Goal: Transaction & Acquisition: Obtain resource

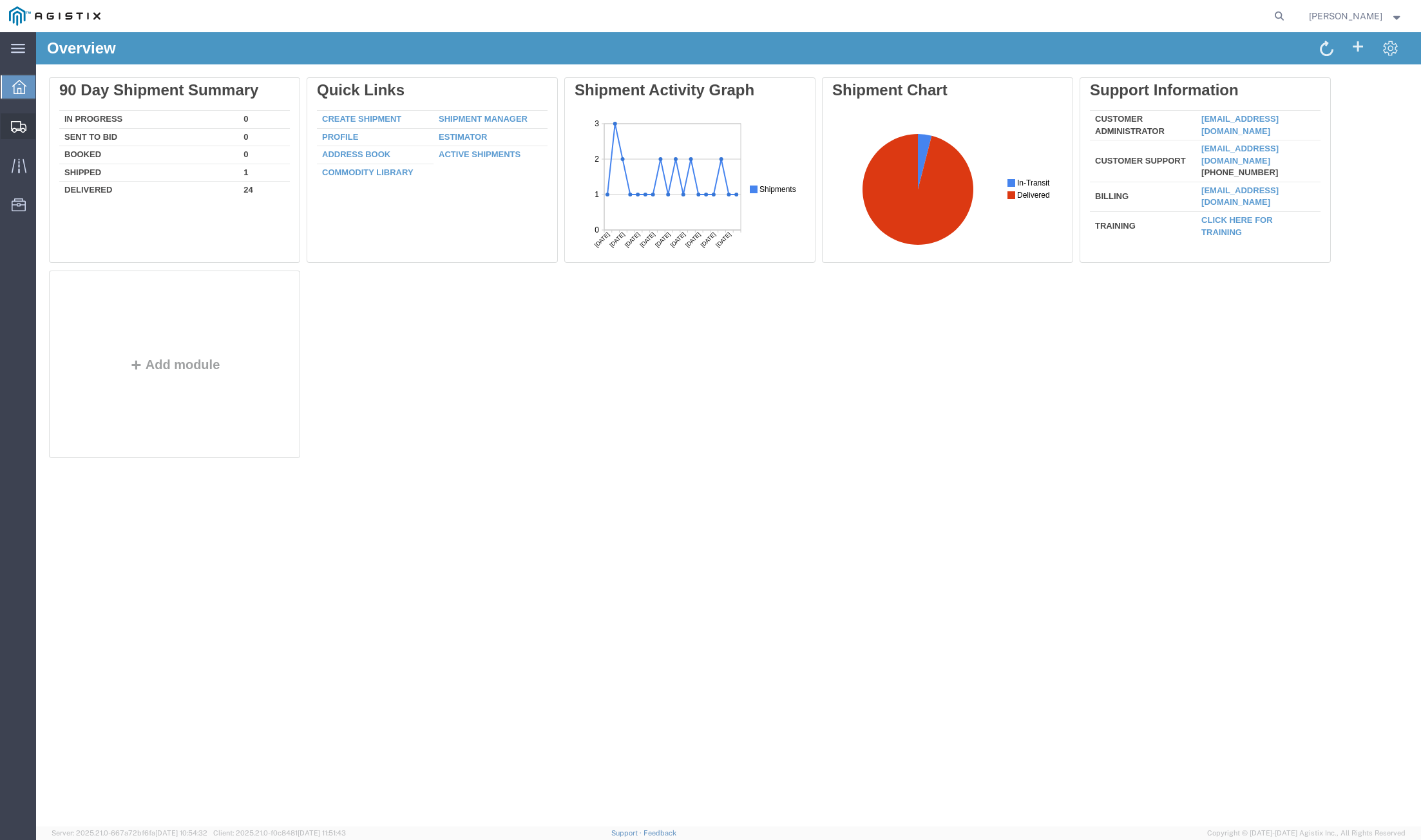
click at [44, 128] on span "Shipments" at bounding box center [39, 126] width 9 height 26
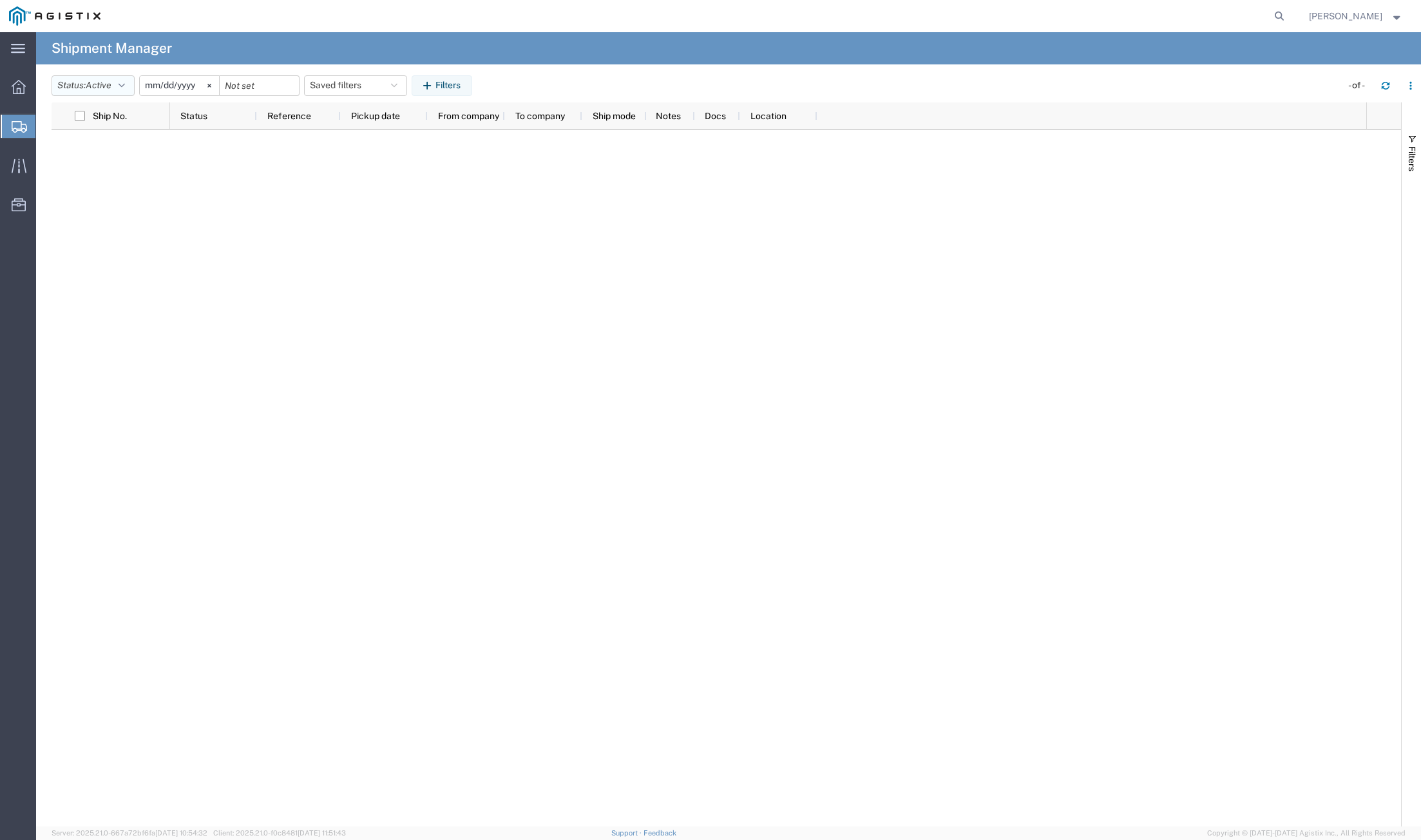
click at [118, 90] on button "Status: Active" at bounding box center [93, 86] width 83 height 21
click at [109, 150] on span "All" at bounding box center [127, 153] width 151 height 20
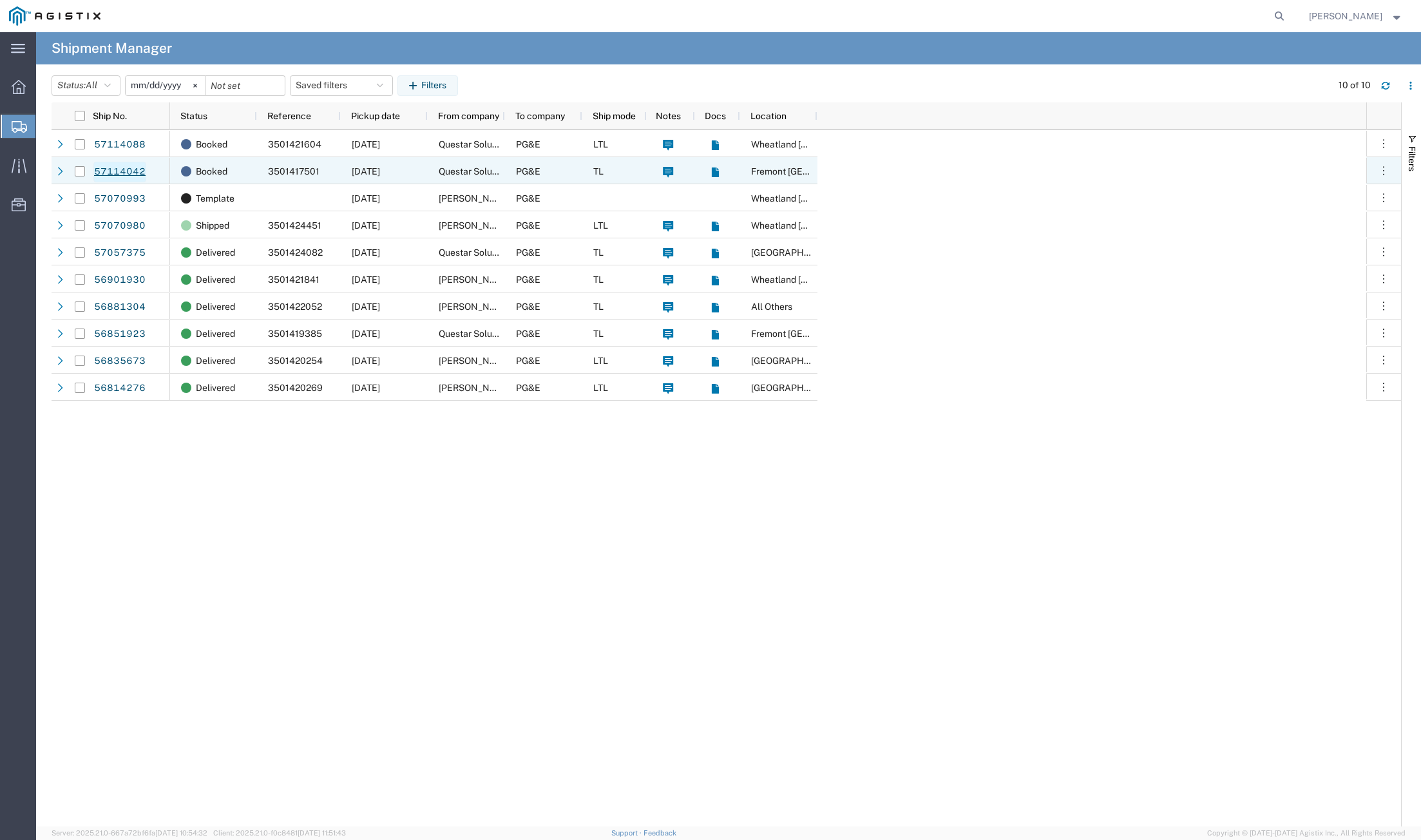
click at [113, 172] on link "57114042" at bounding box center [120, 171] width 53 height 21
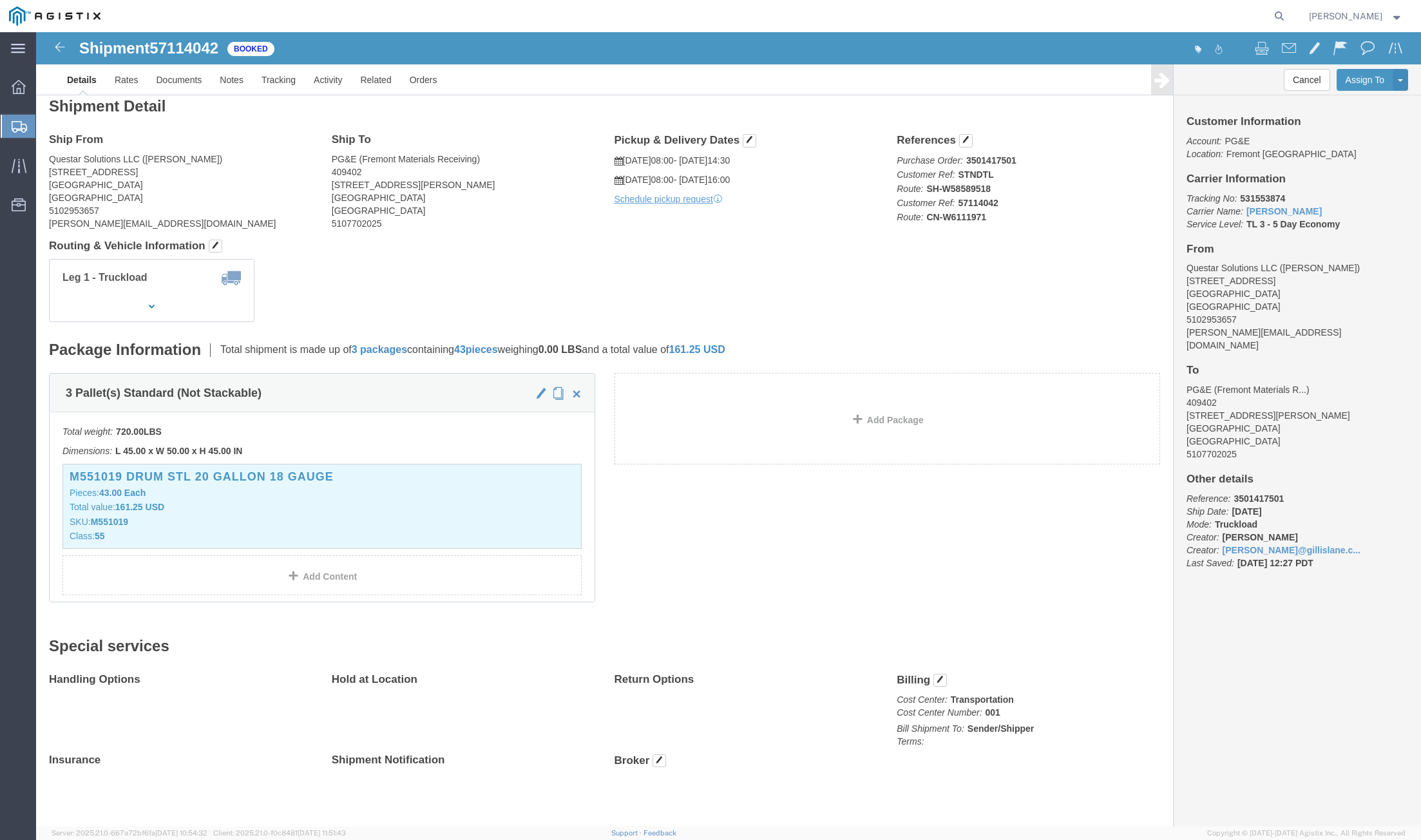
scroll to position [16, 0]
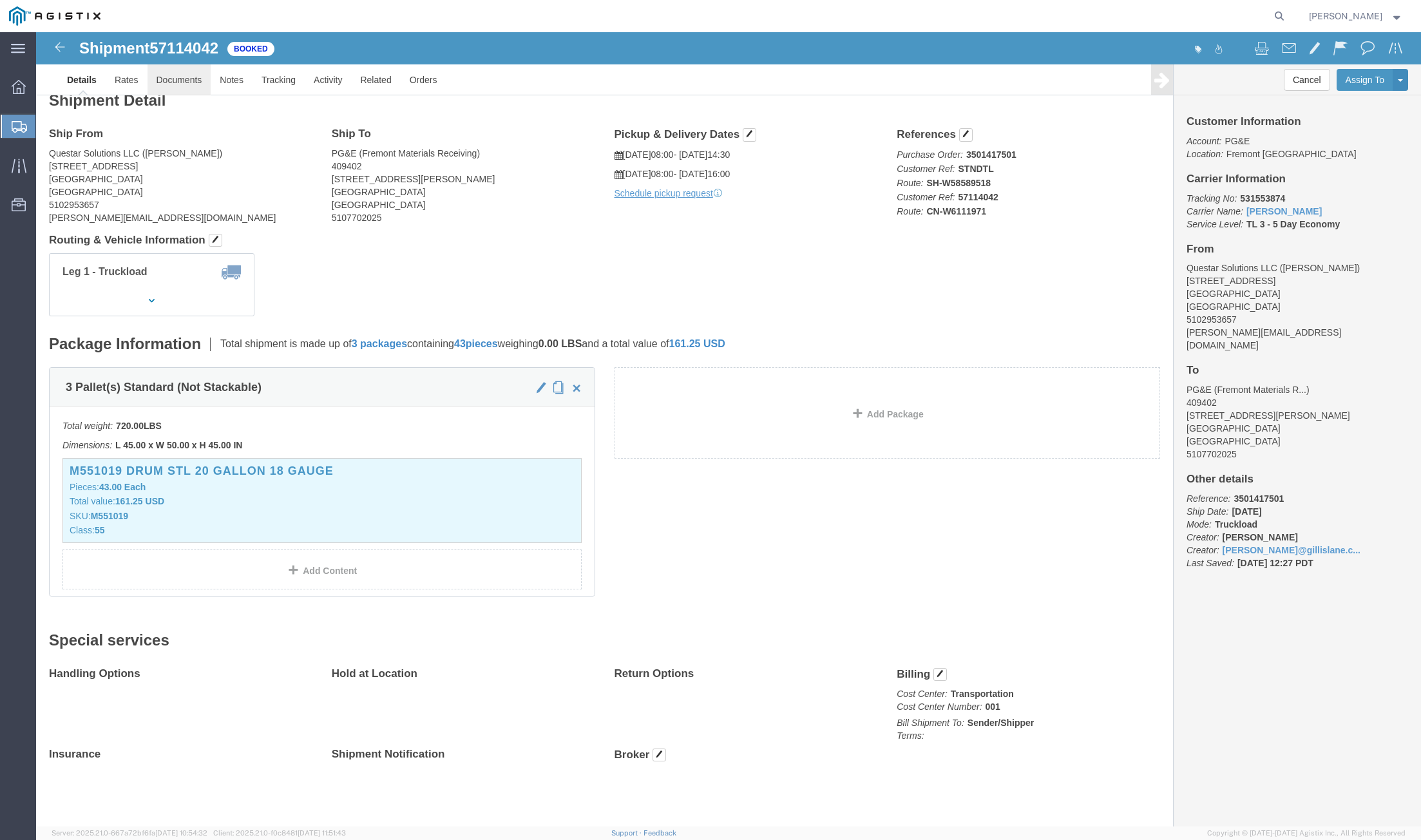
click link "Documents"
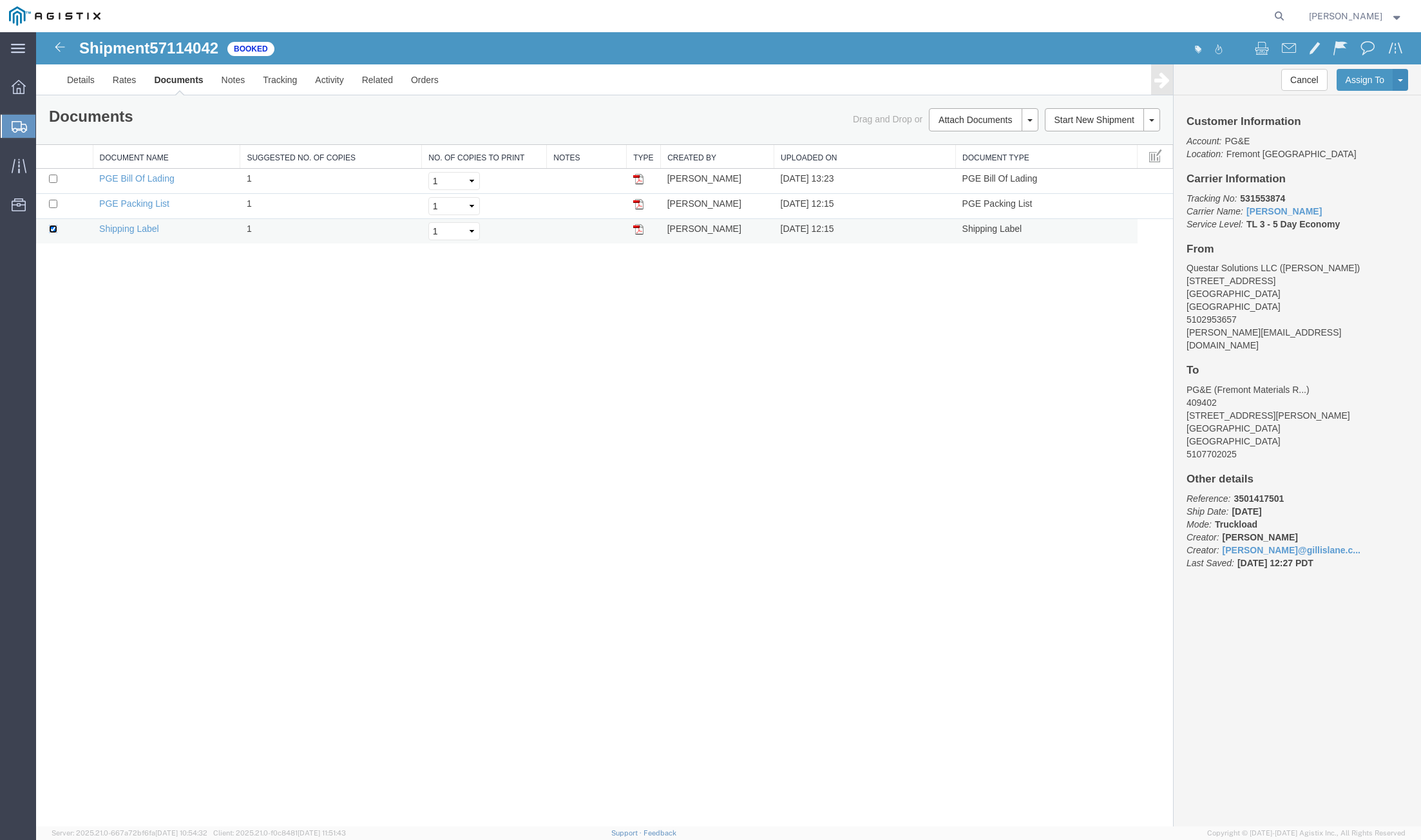
click at [55, 230] on input "checkbox" at bounding box center [53, 229] width 9 height 9
checkbox input "false"
click at [51, 206] on input "checkbox" at bounding box center [53, 204] width 9 height 9
checkbox input "true"
click at [131, 201] on link "PGE Packing List" at bounding box center [134, 204] width 70 height 10
